Goal: Transaction & Acquisition: Purchase product/service

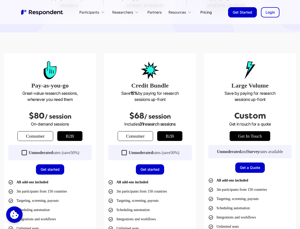
click at [41, 134] on link "Consumer" at bounding box center [34, 136] width 35 height 10
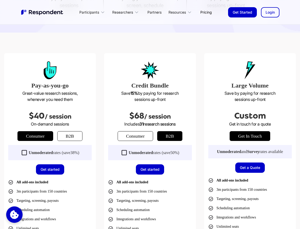
click at [64, 137] on link "b2b" at bounding box center [69, 136] width 25 height 10
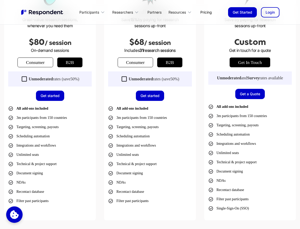
scroll to position [186, 0]
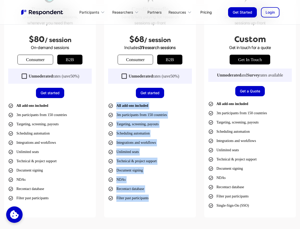
drag, startPoint x: 103, startPoint y: 104, endPoint x: 156, endPoint y: 199, distance: 108.9
click at [156, 199] on div "Pay-as-you-go Great-value research sessions, whenever you need them $80 / sessi…" at bounding box center [150, 97] width 292 height 241
click at [156, 199] on ul "All add-ons included 3m participants from 150 countries Targeting, screening, p…" at bounding box center [149, 152] width 83 height 100
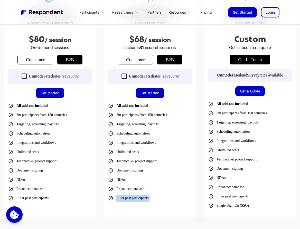
click at [156, 199] on ul "All add-ons included 3m participants from 150 countries Targeting, screening, p…" at bounding box center [149, 152] width 83 height 100
click at [154, 183] on ul "All add-ons included 3m participants from 150 countries Targeting, screening, p…" at bounding box center [149, 152] width 83 height 100
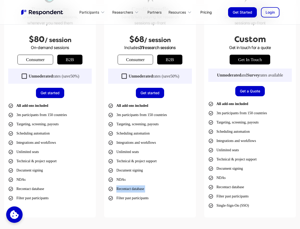
click at [156, 187] on ul "All add-ons included 3m participants from 150 countries Targeting, screening, p…" at bounding box center [149, 152] width 83 height 100
click at [157, 192] on ul "All add-ons included 3m participants from 150 countries Targeting, screening, p…" at bounding box center [149, 152] width 83 height 100
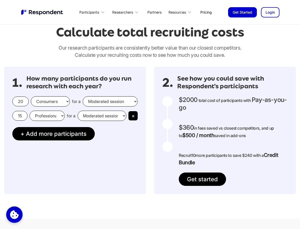
scroll to position [423, 0]
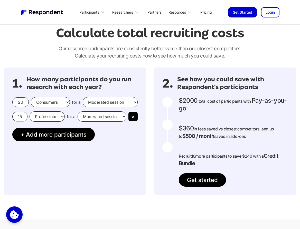
click at [101, 101] on select "Moderated session Unmoderated session" at bounding box center [110, 102] width 55 height 10
click at [133, 114] on button "×" at bounding box center [132, 116] width 9 height 9
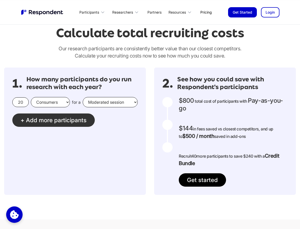
click at [34, 120] on span "Add more participants" at bounding box center [56, 120] width 61 height 7
